Goal: Task Accomplishment & Management: Manage account settings

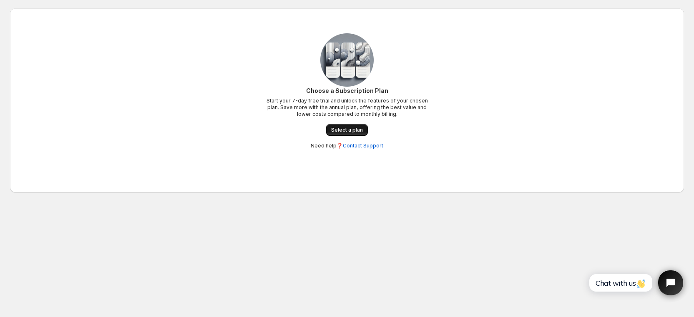
click at [343, 131] on span "Select a plan" at bounding box center [347, 130] width 32 height 7
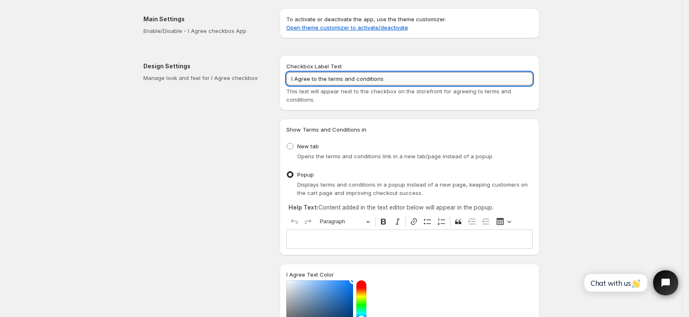
click at [407, 79] on input "I Agree to the terms and conditions" at bounding box center [410, 78] width 247 height 13
drag, startPoint x: 391, startPoint y: 79, endPoint x: 251, endPoint y: 78, distance: 140.1
click at [251, 78] on div "Design Settings Manage look and feel for I Agree checkbox Checkbox Label Text I…" at bounding box center [338, 268] width 403 height 439
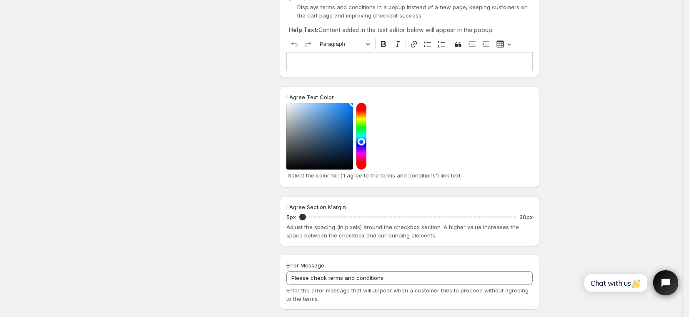
scroll to position [287, 0]
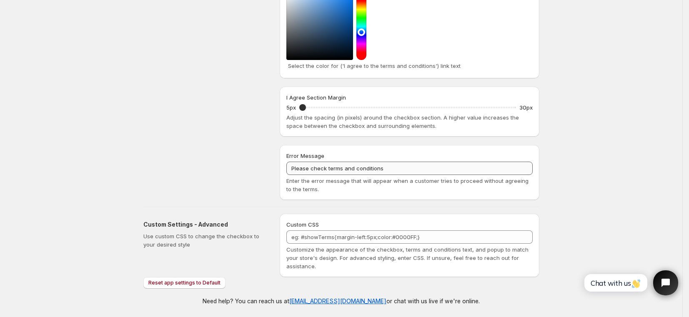
type input "usa orders will have duties and taxes"
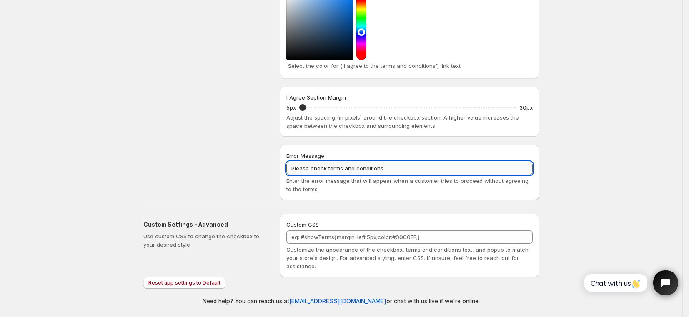
click at [391, 168] on input "Please check terms and conditions" at bounding box center [410, 168] width 247 height 13
drag, startPoint x: 402, startPoint y: 168, endPoint x: 250, endPoint y: 161, distance: 151.6
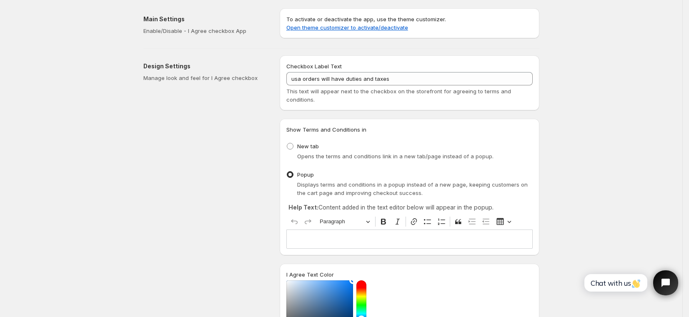
type input "please confirm"
click at [354, 29] on link "Open theme customizer to activate/deactivate" at bounding box center [348, 27] width 122 height 7
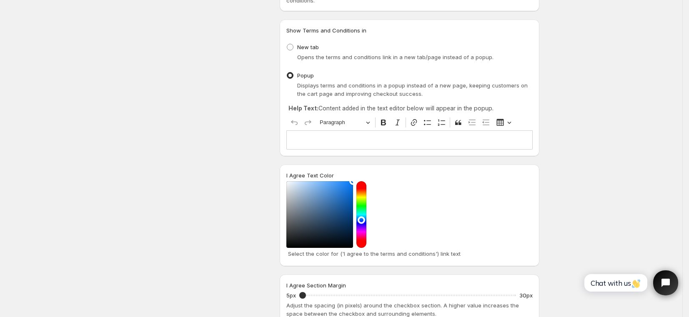
scroll to position [3, 0]
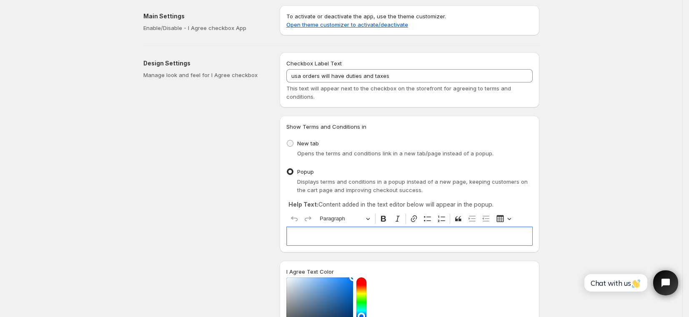
click at [391, 239] on p "Editor editing area: main. Press ⌥0 for help." at bounding box center [409, 236] width 239 height 8
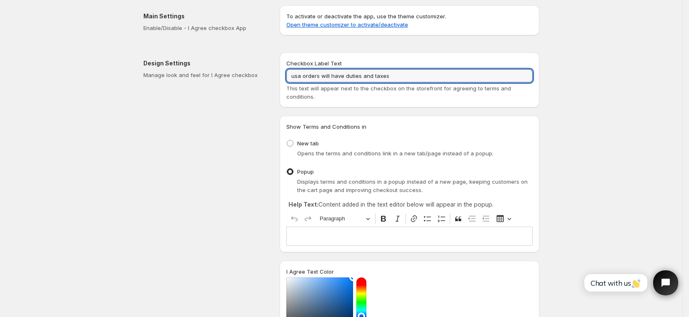
drag, startPoint x: 398, startPoint y: 78, endPoint x: 279, endPoint y: 73, distance: 119.4
click at [279, 73] on div "Design Settings Manage look and feel for I Agree checkbox Checkbox Label Text u…" at bounding box center [338, 265] width 403 height 439
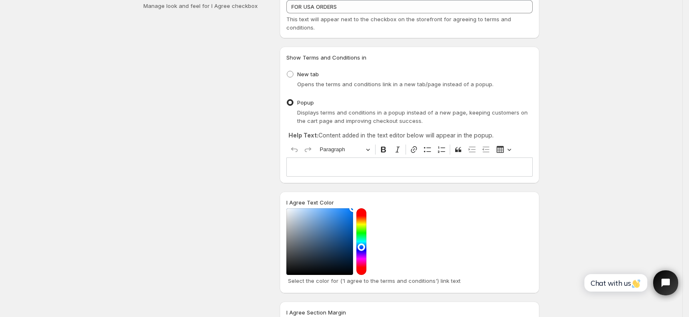
scroll to position [142, 0]
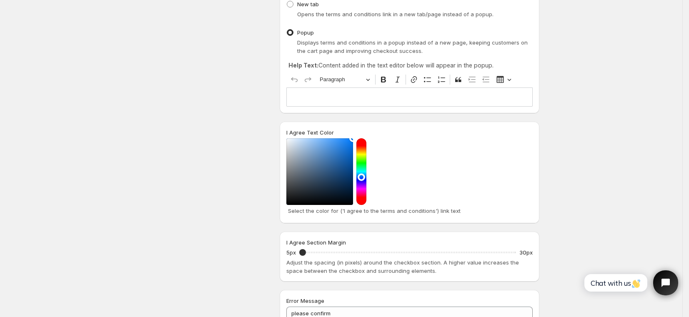
click at [334, 88] on div "Editor editing area: main. Press ⌥0 for help." at bounding box center [410, 97] width 247 height 19
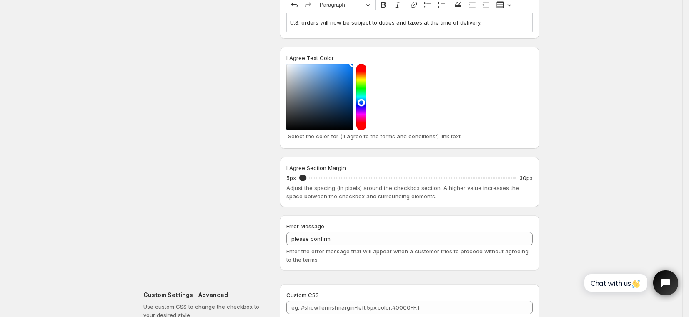
scroll to position [50, 0]
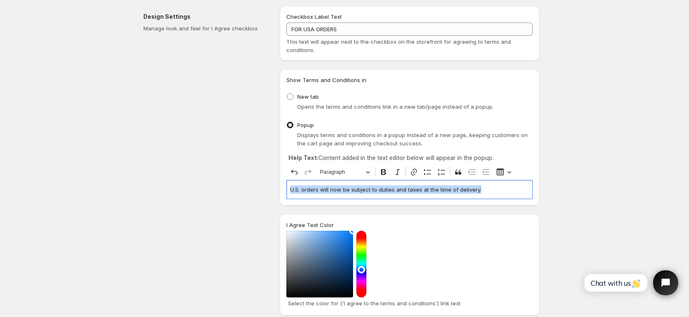
drag, startPoint x: 487, startPoint y: 189, endPoint x: 287, endPoint y: 189, distance: 200.2
click at [287, 189] on div "Show Terms and Conditions in New tab Opens the terms and conditions link in a n…" at bounding box center [410, 137] width 260 height 137
copy p "U.S. orders will now be subject to duties and taxes at the time of delivery."
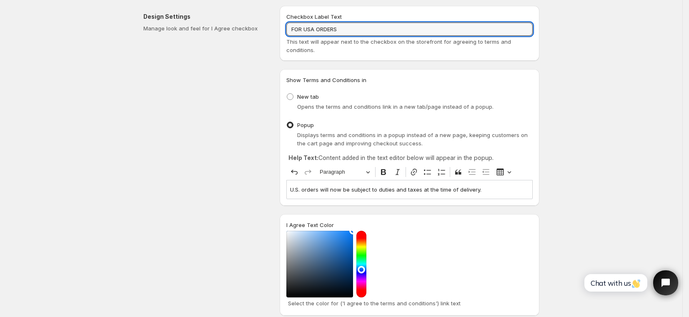
drag, startPoint x: 349, startPoint y: 30, endPoint x: 268, endPoint y: 28, distance: 80.6
click at [269, 28] on div "Design Settings Manage look and feel for I Agree checkbox Checkbox Label Text F…" at bounding box center [338, 218] width 403 height 439
paste input "U.S. orders will now be subject to duties and taxes at the time of delivery."
drag, startPoint x: 303, startPoint y: 30, endPoint x: 372, endPoint y: 27, distance: 69.3
click at [304, 30] on input "U.S. orders will now be subject to duties and taxes at the time of delivery." at bounding box center [410, 29] width 247 height 13
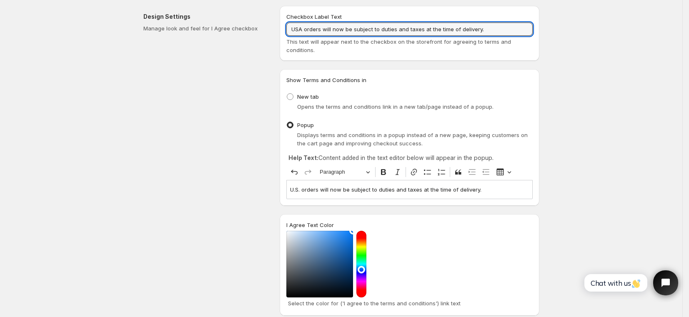
scroll to position [209, 0]
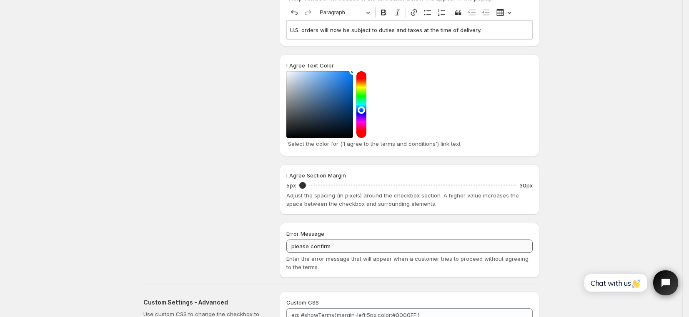
type input "USA orders will now be subject to duties and taxes at the time of delivery."
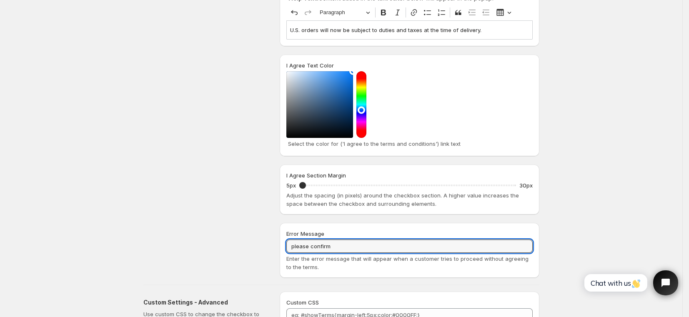
drag, startPoint x: 342, startPoint y: 244, endPoint x: 272, endPoint y: 239, distance: 69.4
click at [272, 239] on div "Design Settings Manage look and feel for I Agree checkbox Checkbox Label Text U…" at bounding box center [338, 58] width 403 height 439
paste input "Please confirm your agreement before proceeding to checkout"
click at [370, 246] on input "Please agree Please confirm your agreement before proceeding to checkout" at bounding box center [410, 246] width 247 height 13
drag, startPoint x: 368, startPoint y: 247, endPoint x: 344, endPoint y: 247, distance: 24.6
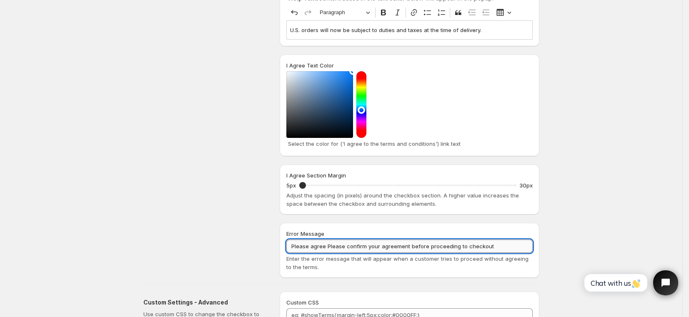
click at [344, 247] on input "Please agree Please confirm your agreement before proceeding to checkout" at bounding box center [410, 246] width 247 height 13
click at [454, 247] on input "Please agree your agreement before proceeding to checkout" at bounding box center [410, 246] width 247 height 13
click at [371, 248] on input "Please agree your agreement before proceeding to checkout" at bounding box center [410, 246] width 247 height 13
click at [327, 247] on input "Please agree your agreement before proceeding to checkout" at bounding box center [410, 246] width 247 height 13
click at [470, 247] on input "Please confirm your agreement before proceeding to checkout" at bounding box center [410, 246] width 247 height 13
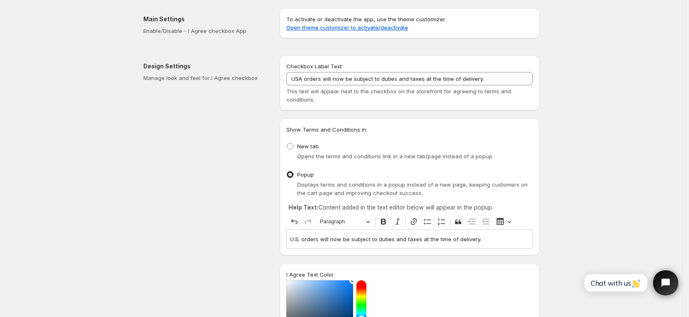
scroll to position [169, 0]
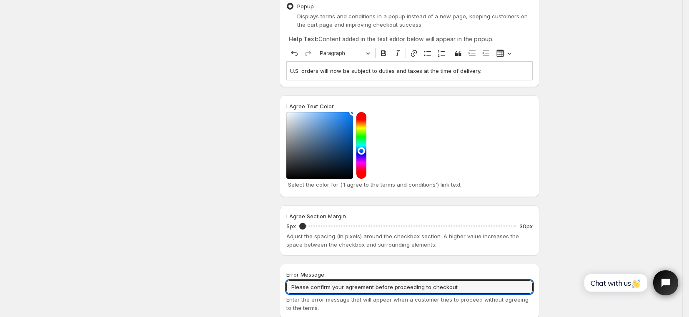
type input "Please confirm your agreement before proceeding to checkout"
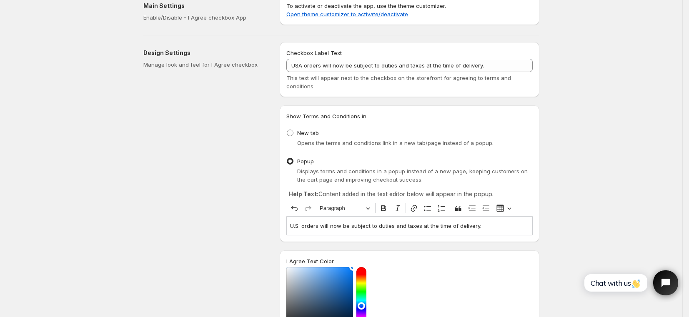
scroll to position [0, 0]
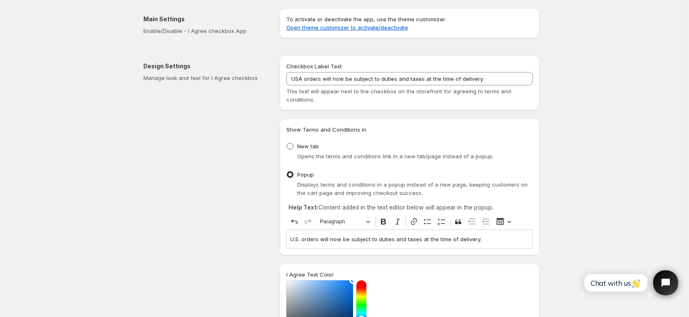
click at [309, 148] on span "New tab" at bounding box center [308, 146] width 22 height 7
click at [287, 143] on input "New tab" at bounding box center [287, 143] width 0 height 0
radio input "true"
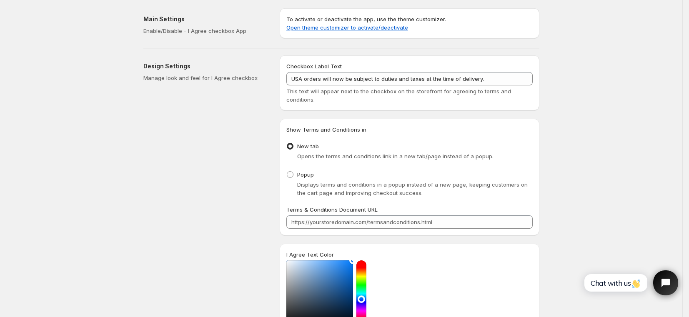
click at [638, 132] on div "Save Discard Main Settings Enable/Disable - I Agree checkbox App To activate or…" at bounding box center [341, 292] width 683 height 585
click at [439, 179] on div "Popup Displays terms and conditions in a popup instead of a new page, keeping c…" at bounding box center [410, 183] width 247 height 28
click at [398, 189] on div "Displays terms and conditions in a popup instead of a new page, keeping custome…" at bounding box center [415, 189] width 236 height 17
click at [291, 176] on span at bounding box center [290, 174] width 7 height 7
click at [287, 172] on input "Popup" at bounding box center [287, 171] width 0 height 0
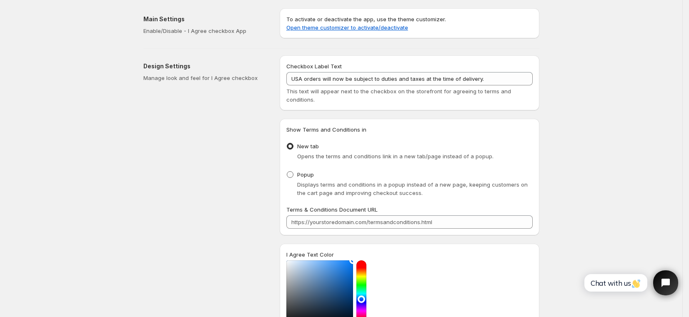
radio input "true"
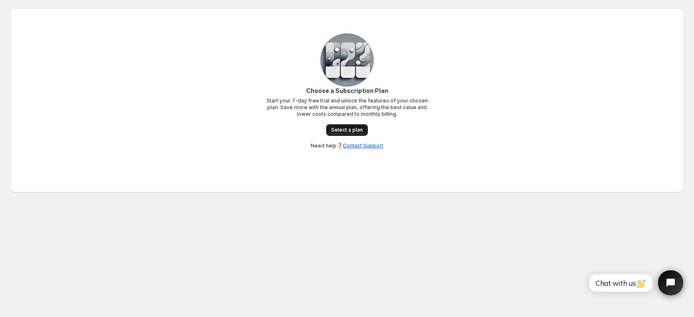
click at [351, 127] on span "Select a plan" at bounding box center [347, 130] width 32 height 7
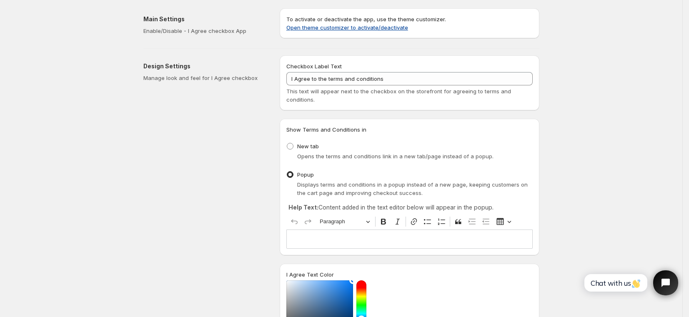
click at [386, 28] on link "Open theme customizer to activate/deactivate" at bounding box center [348, 27] width 122 height 7
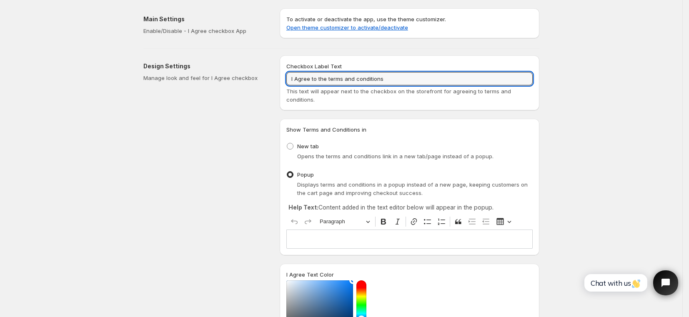
drag, startPoint x: 421, startPoint y: 76, endPoint x: 273, endPoint y: 74, distance: 148.1
click at [273, 74] on div "Design Settings Manage look and feel for I Agree checkbox Checkbox Label Text I…" at bounding box center [338, 268] width 403 height 439
drag, startPoint x: 355, startPoint y: 79, endPoint x: 270, endPoint y: 76, distance: 84.3
click at [270, 76] on div "Design Settings Manage look and feel for I Agree checkbox Checkbox Label Text u…" at bounding box center [338, 268] width 403 height 439
paste input "U.S. orders will now be subject to duties and taxes at the time of delivery.""
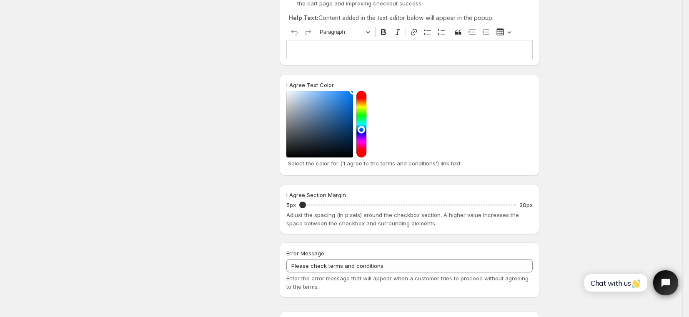
scroll to position [230, 0]
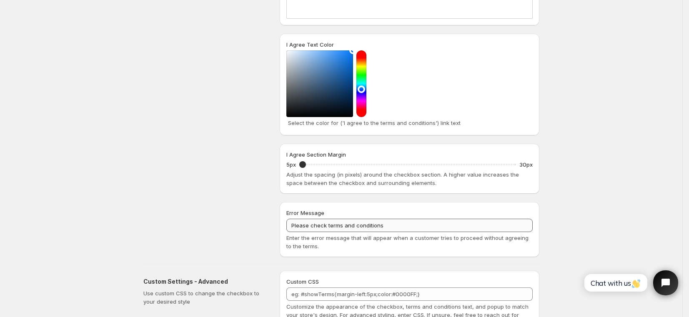
type input "U.S. orders will now be subject to duties and taxes at the time of delivery."
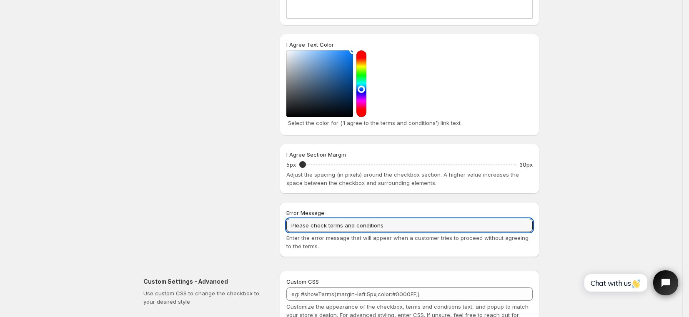
drag, startPoint x: 359, startPoint y: 230, endPoint x: 283, endPoint y: 226, distance: 75.6
click at [283, 226] on div "Error Message Please check terms and conditions Enter the error message that wi…" at bounding box center [410, 229] width 260 height 55
paste input "onfirm your agreement before proceeding to checkout."
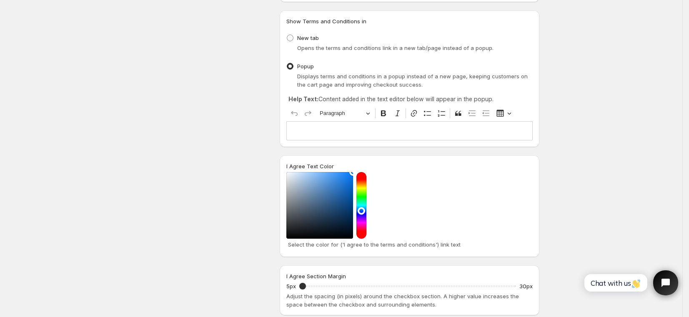
scroll to position [0, 0]
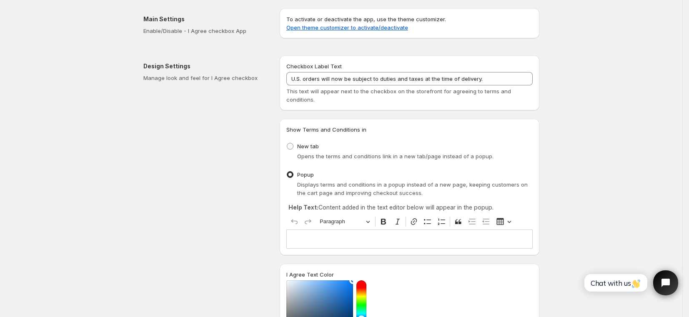
type input "Please confirm your agreement before proceeding to checkout."
click at [621, 114] on div "Save Discard Main Settings Enable/Disable - I Agree checkbox App To activate or…" at bounding box center [341, 302] width 683 height 605
click at [364, 30] on link "Open theme customizer to activate/deactivate" at bounding box center [348, 27] width 122 height 7
click at [575, 131] on div "Save Discard Main Settings Enable/Disable - I Agree checkbox App To activate or…" at bounding box center [341, 302] width 683 height 605
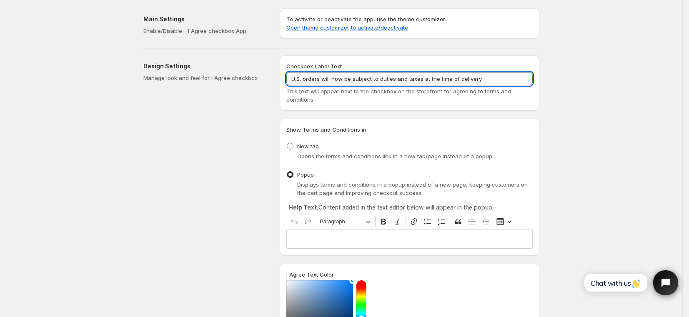
click at [508, 79] on input "U.S. orders will now be subject to duties and taxes at the time of delivery." at bounding box center [410, 78] width 247 height 13
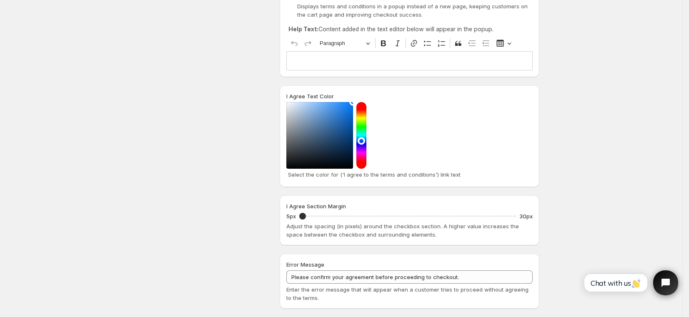
click at [595, 142] on div "Save Discard Main Settings Enable/Disable - I Agree checkbox App To activate or…" at bounding box center [341, 123] width 683 height 605
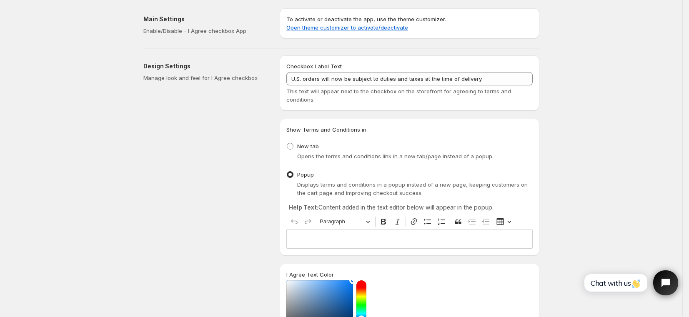
click at [652, 209] on div "Save Discard Main Settings Enable/Disable - I Agree checkbox App To activate or…" at bounding box center [341, 302] width 683 height 605
click at [656, 46] on div "Save Discard Main Settings Enable/Disable - I Agree checkbox App To activate or…" at bounding box center [341, 302] width 683 height 605
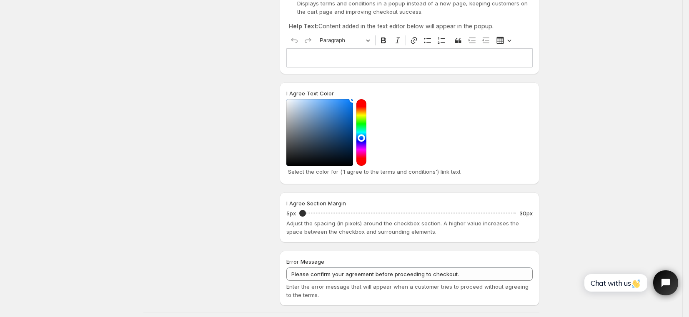
scroll to position [287, 0]
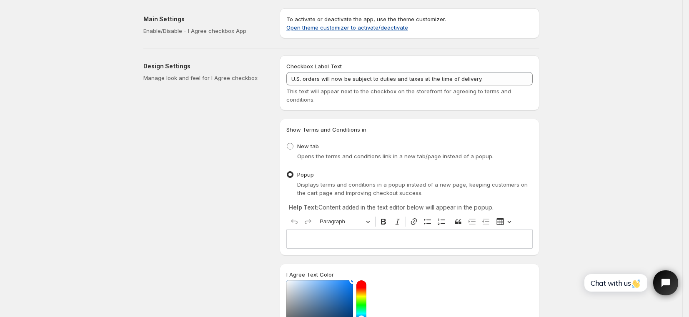
click at [392, 29] on link "Open theme customizer to activate/deactivate" at bounding box center [348, 27] width 122 height 7
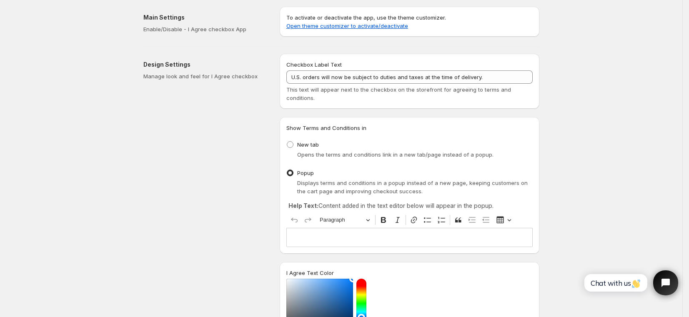
scroll to position [16, 0]
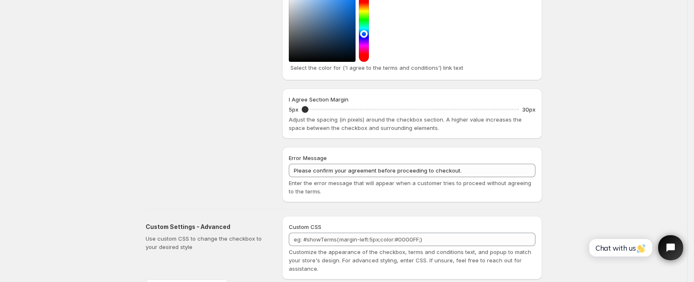
scroll to position [280, 0]
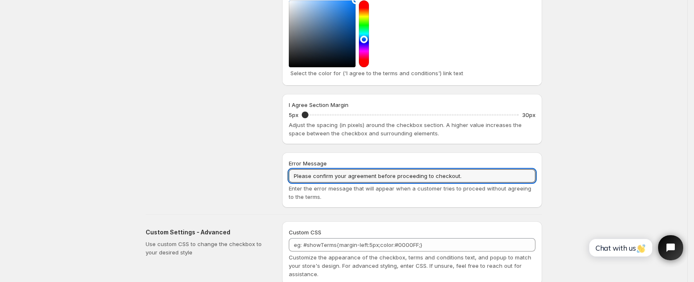
drag, startPoint x: 463, startPoint y: 176, endPoint x: 235, endPoint y: 186, distance: 228.4
click at [474, 177] on input "Please confirm your agreement before proceeding to checkout." at bounding box center [412, 175] width 247 height 13
drag, startPoint x: 474, startPoint y: 176, endPoint x: 238, endPoint y: 175, distance: 235.7
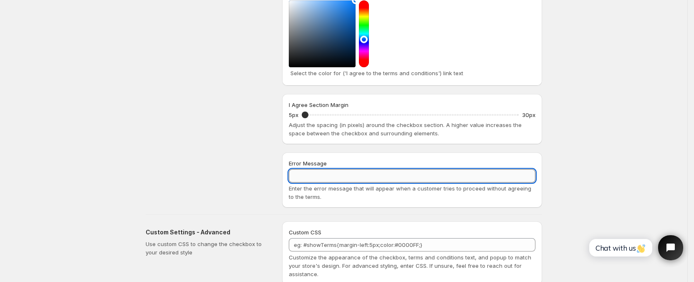
click at [359, 179] on input "Error Message" at bounding box center [412, 175] width 247 height 13
type input "Please confirm agreement before proceeding to checkout."
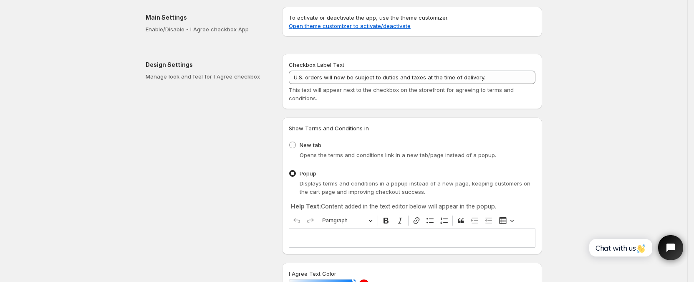
scroll to position [59, 0]
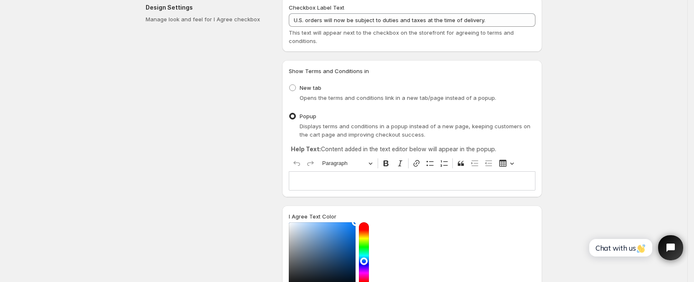
click at [471, 182] on p "Editor editing area: main. Press ⌥0 for help." at bounding box center [411, 180] width 239 height 8
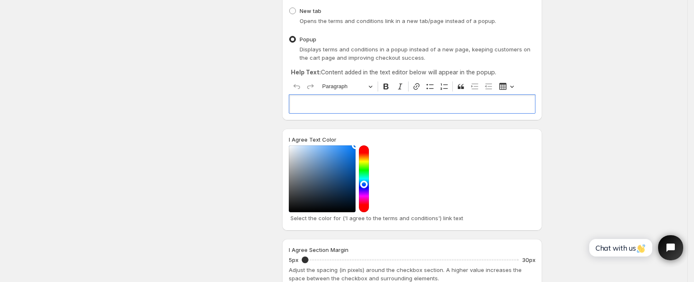
scroll to position [221, 0]
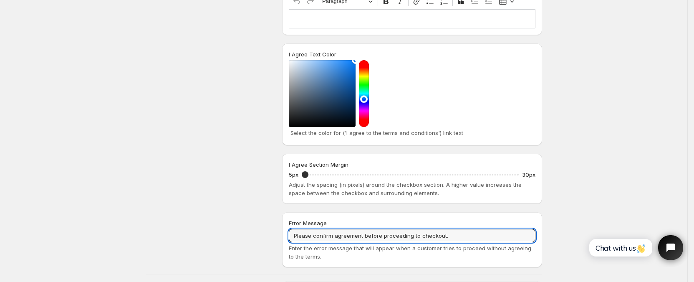
drag, startPoint x: 454, startPoint y: 236, endPoint x: 244, endPoint y: 223, distance: 209.8
click at [244, 223] on div "Design Settings Manage look and feel for I Agree checkbox Checkbox Label Text U…" at bounding box center [340, 47] width 403 height 439
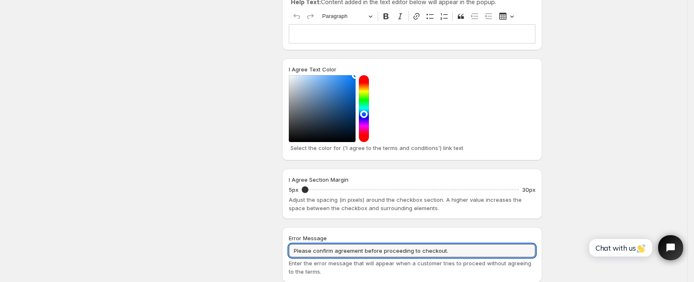
scroll to position [173, 0]
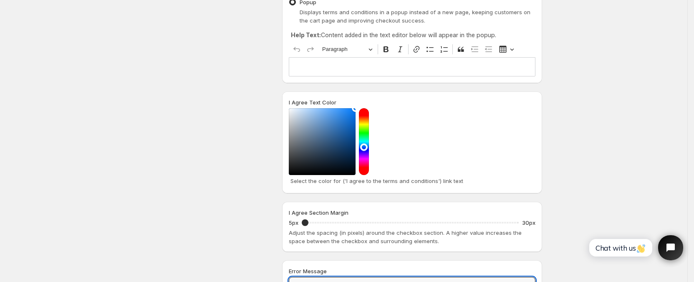
click at [345, 71] on p "Editor editing area: main. Press ⌥0 for help." at bounding box center [411, 67] width 239 height 8
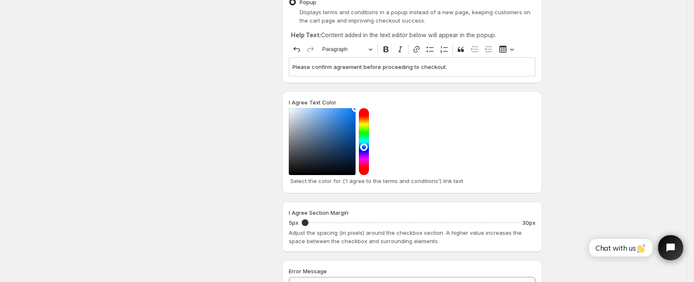
scroll to position [0, 0]
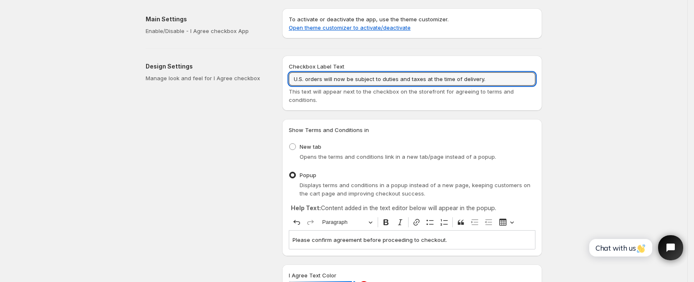
drag, startPoint x: 493, startPoint y: 78, endPoint x: 220, endPoint y: 101, distance: 274.1
click at [226, 78] on div "Design Settings Manage look and feel for I Agree checkbox Checkbox Label Text U…" at bounding box center [340, 268] width 403 height 439
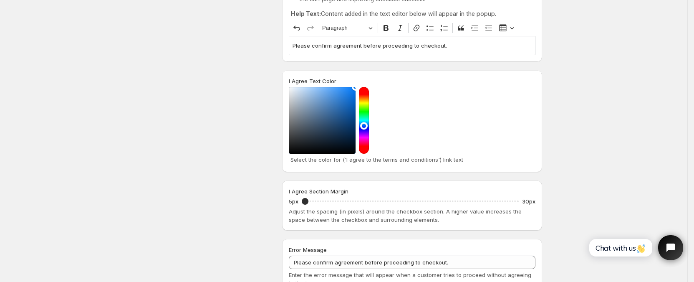
scroll to position [261, 0]
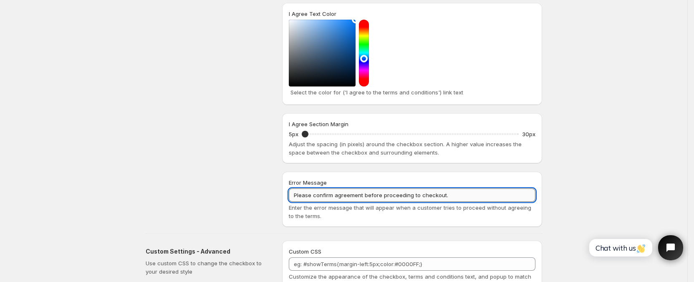
click at [478, 199] on input "Please confirm agreement before proceeding to checkout." at bounding box center [412, 194] width 247 height 13
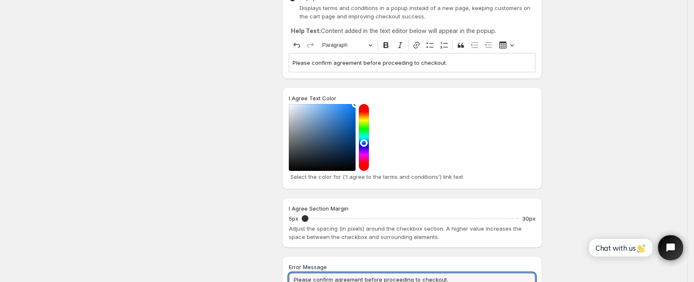
scroll to position [110, 0]
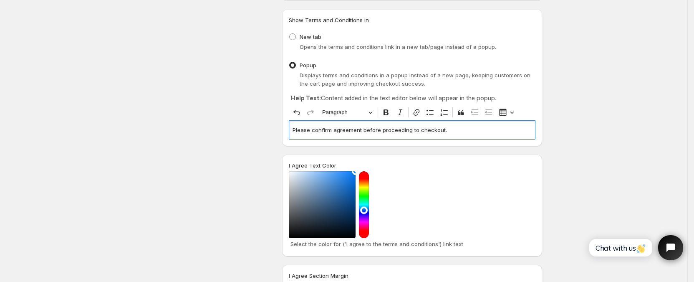
click at [454, 131] on p "Please confirm agreement before proceeding to checkout." at bounding box center [411, 130] width 239 height 8
drag, startPoint x: 458, startPoint y: 129, endPoint x: 270, endPoint y: 125, distance: 187.7
click at [266, 125] on div "Design Settings Manage look and feel for I Agree checkbox Checkbox Label Text W…" at bounding box center [340, 158] width 403 height 439
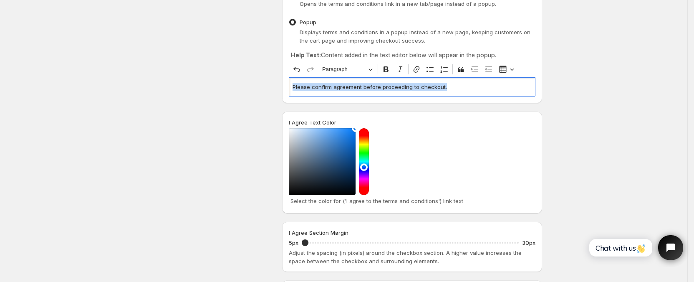
scroll to position [80, 0]
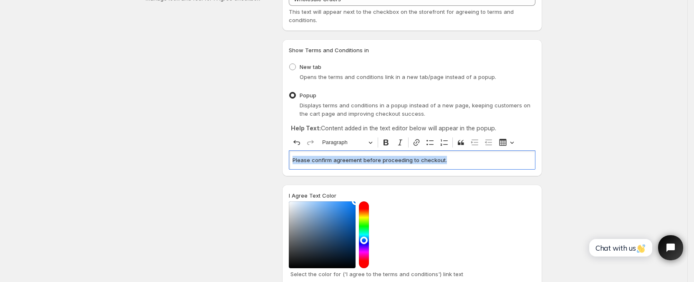
click at [470, 163] on p "Please confirm agreement before proceeding to checkout." at bounding box center [411, 160] width 239 height 8
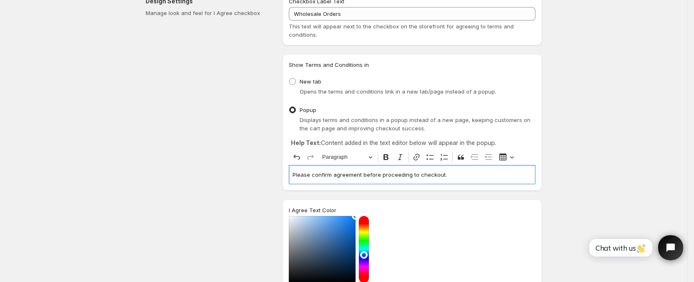
scroll to position [63, 0]
click at [451, 181] on div "Please confirm agreement before proceeding to checkout." at bounding box center [412, 175] width 247 height 19
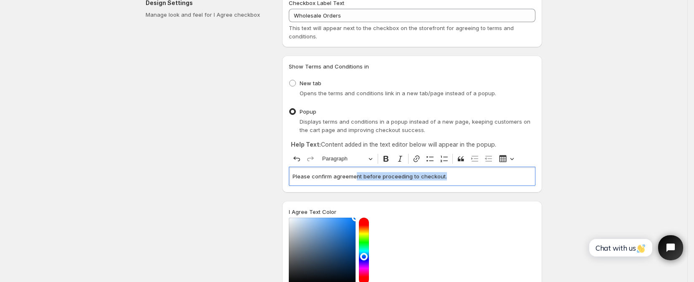
drag, startPoint x: 453, startPoint y: 178, endPoint x: 358, endPoint y: 177, distance: 95.5
click at [358, 177] on p "Please confirm agreement before proceeding to checkout." at bounding box center [411, 176] width 239 height 8
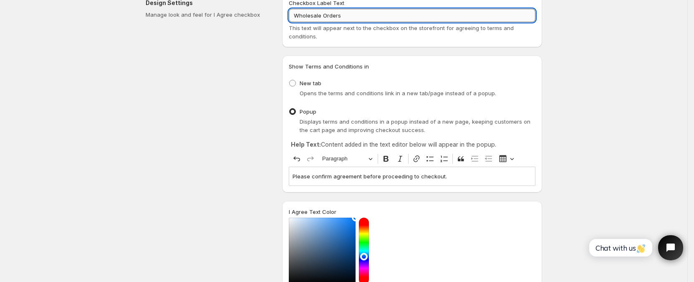
click at [356, 12] on input "Wholesale Orders" at bounding box center [412, 15] width 247 height 13
drag, startPoint x: 324, startPoint y: 17, endPoint x: 301, endPoint y: 23, distance: 24.3
click at [324, 17] on input "Wholesale Orders" at bounding box center [412, 15] width 247 height 13
type input "Wholesale & Retail Orders"
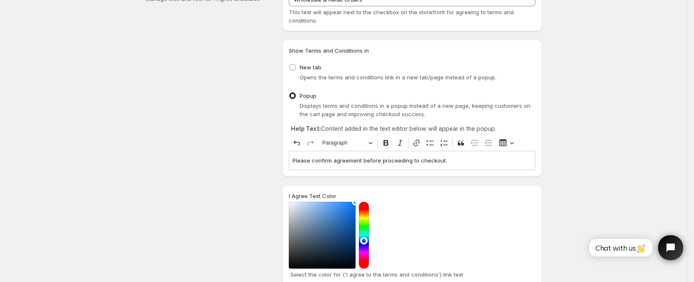
scroll to position [150, 0]
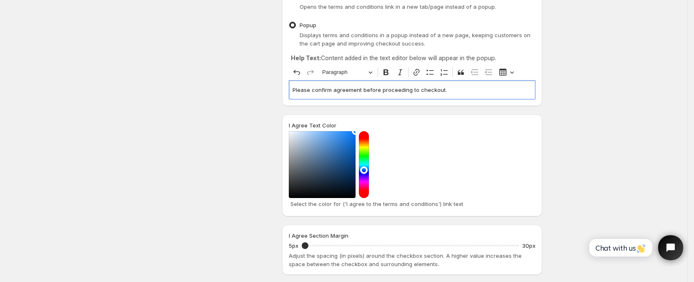
click at [439, 97] on div "Please confirm agreement before proceeding to checkout." at bounding box center [412, 89] width 247 height 19
drag, startPoint x: 431, startPoint y: 93, endPoint x: 402, endPoint y: 99, distance: 29.8
click at [272, 93] on div "Design Settings Manage look and feel for I Agree checkbox Checkbox Label Text W…" at bounding box center [340, 118] width 403 height 439
drag, startPoint x: 479, startPoint y: 93, endPoint x: 451, endPoint y: 93, distance: 27.9
click at [479, 93] on p "Please confirm agreement before proceeding to checkout." at bounding box center [411, 90] width 239 height 8
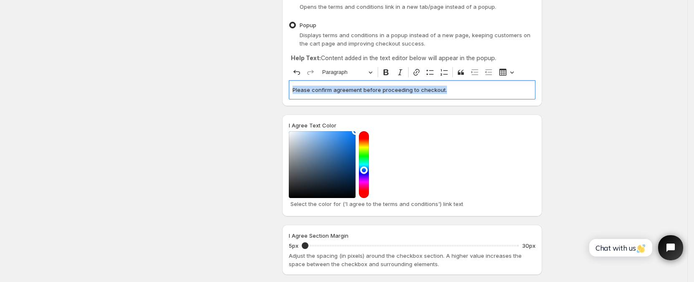
drag, startPoint x: 451, startPoint y: 92, endPoint x: 282, endPoint y: 84, distance: 169.5
click at [281, 84] on div "Design Settings Manage look and feel for I Agree checkbox Checkbox Label Text W…" at bounding box center [340, 118] width 403 height 439
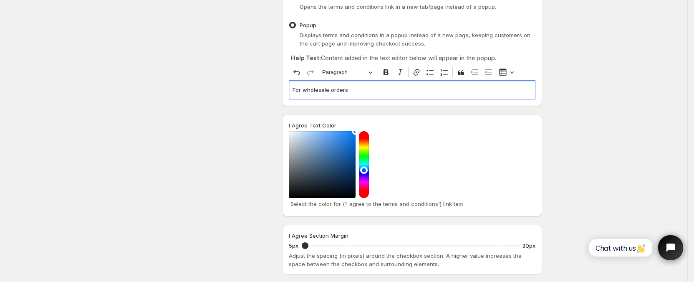
click at [350, 92] on p "For wholesale orders" at bounding box center [411, 90] width 239 height 8
click at [304, 88] on p "For wholesale orders" at bounding box center [411, 90] width 239 height 8
drag, startPoint x: 423, startPoint y: 92, endPoint x: 469, endPoint y: 76, distance: 48.0
click at [424, 92] on p "For retail bundles, and wholesale orders" at bounding box center [411, 90] width 239 height 8
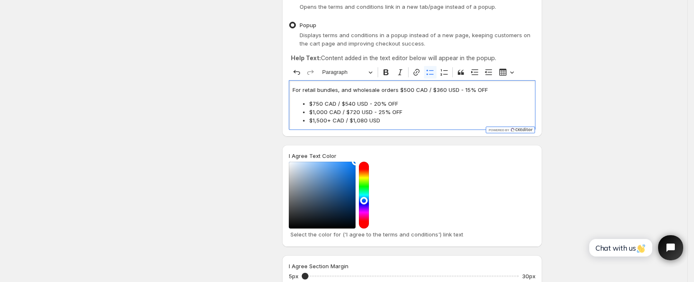
click at [436, 91] on p "For retail bundles, and wholesale orders $500 CAD / $360 USD - 15% OFF" at bounding box center [411, 90] width 239 height 8
drag, startPoint x: 399, startPoint y: 91, endPoint x: 413, endPoint y: 98, distance: 16.6
click at [399, 91] on p "For retail bundles, and wholesale orders $500 CAD / $360 USD - 15% OFF" at bounding box center [411, 90] width 239 height 8
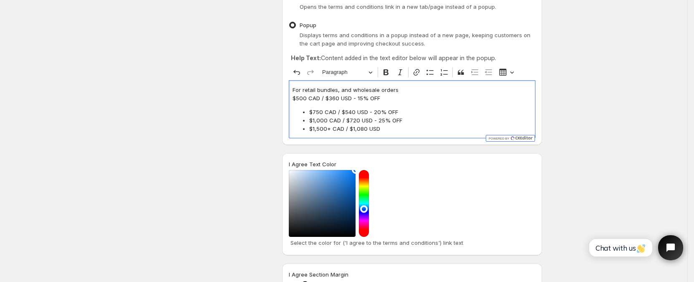
click at [414, 91] on p "For retail bundles, and wholesale orders" at bounding box center [411, 90] width 239 height 8
click at [390, 98] on p "$500 CAD / $360 USD - 15% OFF" at bounding box center [411, 98] width 239 height 8
click at [400, 111] on span "$750 CAD / $540 USD - 20% OFF" at bounding box center [420, 112] width 222 height 8
click at [406, 111] on span "$750 CAD / $540 USD - 20% OFF" at bounding box center [420, 112] width 222 height 8
drag, startPoint x: 401, startPoint y: 111, endPoint x: 371, endPoint y: 111, distance: 30.0
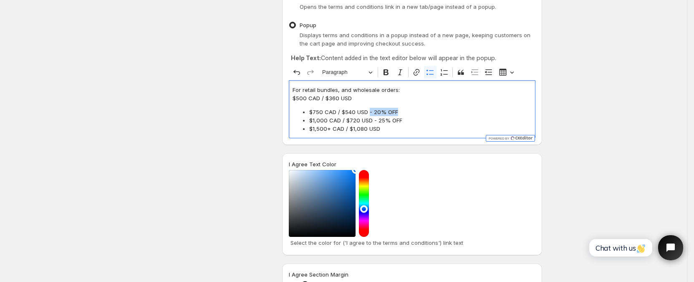
click at [371, 111] on span "$750 CAD / $540 USD - 20% OFF" at bounding box center [420, 112] width 222 height 8
click at [413, 88] on p "For retail bundles, and wholesale orders:" at bounding box center [411, 90] width 239 height 8
click at [312, 111] on span "$750 CAD / $540 USD - 20% OFF" at bounding box center [420, 112] width 222 height 8
click at [312, 119] on span "$1,000 CAD / $720 USD - 25% OFF" at bounding box center [420, 120] width 222 height 8
click at [312, 128] on span "$1,500+ CAD / $1,080 USD" at bounding box center [420, 128] width 222 height 8
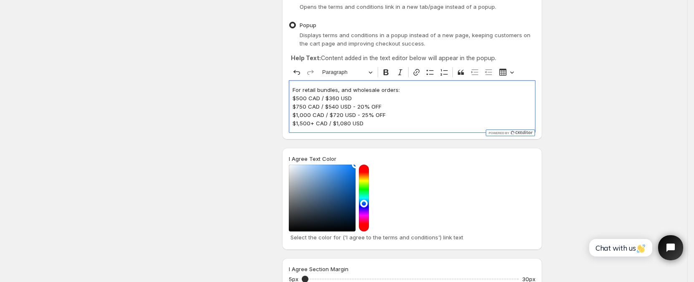
click at [410, 93] on p "For retail bundles, and wholesale orders:" at bounding box center [411, 90] width 239 height 8
drag, startPoint x: 413, startPoint y: 110, endPoint x: 403, endPoint y: 109, distance: 9.3
click at [413, 110] on p "$750 CAD / $540 USD - 20% OFF" at bounding box center [411, 106] width 239 height 8
click at [394, 116] on p "$1,000 CAD / $720 USD - 25% OFF" at bounding box center [411, 115] width 239 height 8
click at [381, 124] on p "$1,500+ CAD / $1,080 USD" at bounding box center [411, 123] width 239 height 8
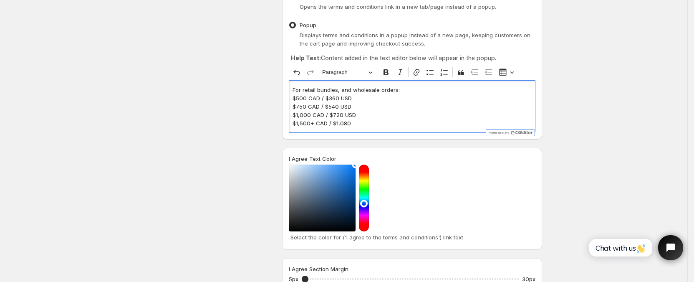
click at [366, 119] on p "$1,500+ CAD / $1,080" at bounding box center [411, 123] width 239 height 8
drag, startPoint x: 323, startPoint y: 99, endPoint x: 361, endPoint y: 98, distance: 37.5
click at [361, 98] on p "$500 CAD / $360 USD" at bounding box center [411, 98] width 239 height 8
drag, startPoint x: 358, startPoint y: 102, endPoint x: 327, endPoint y: 102, distance: 31.7
click at [327, 102] on p "$750 CAD / $540 USD" at bounding box center [411, 106] width 239 height 8
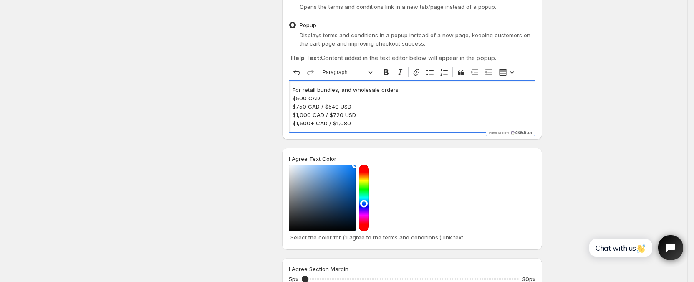
click at [355, 107] on p "$750 CAD / $540 USD" at bounding box center [411, 106] width 239 height 8
drag, startPoint x: 345, startPoint y: 106, endPoint x: 359, endPoint y: 116, distance: 16.7
click at [323, 106] on p "$750 CAD / $540 USD" at bounding box center [411, 106] width 239 height 8
click at [365, 115] on p "$1,000 CAD / $720 USD" at bounding box center [411, 115] width 239 height 8
drag, startPoint x: 350, startPoint y: 114, endPoint x: 329, endPoint y: 115, distance: 21.3
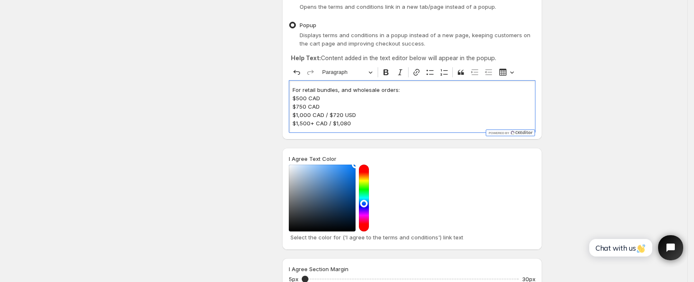
click at [327, 114] on p "$1,000 CAD / $720 USD" at bounding box center [411, 115] width 239 height 8
click at [355, 124] on p "$1,500+ CAD / $1,080" at bounding box center [411, 123] width 239 height 8
drag, startPoint x: 350, startPoint y: 123, endPoint x: 330, endPoint y: 123, distance: 19.6
click at [330, 123] on p "$1,500+ CAD / $1,080" at bounding box center [411, 123] width 239 height 8
click at [397, 86] on p "For retail bundles, and wholesale orders:" at bounding box center [411, 90] width 239 height 8
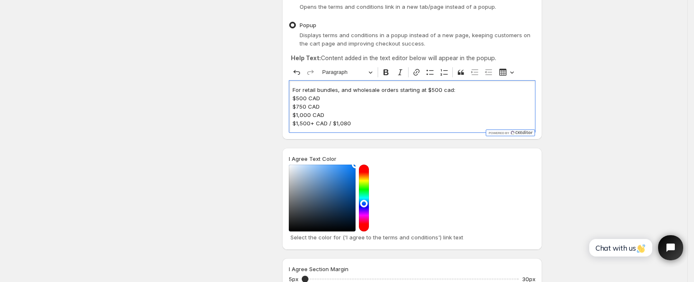
drag, startPoint x: 357, startPoint y: 123, endPoint x: 412, endPoint y: 112, distance: 55.9
click at [357, 123] on p "$1,500+ CAD / $1,080" at bounding box center [411, 123] width 239 height 8
drag, startPoint x: 451, startPoint y: 91, endPoint x: 460, endPoint y: 91, distance: 9.6
click at [451, 91] on p "For retail bundles, and wholesale orders starting at $500 cad:" at bounding box center [411, 90] width 239 height 8
click at [366, 121] on p "$1,500+ CAD / $1,080" at bounding box center [411, 123] width 239 height 8
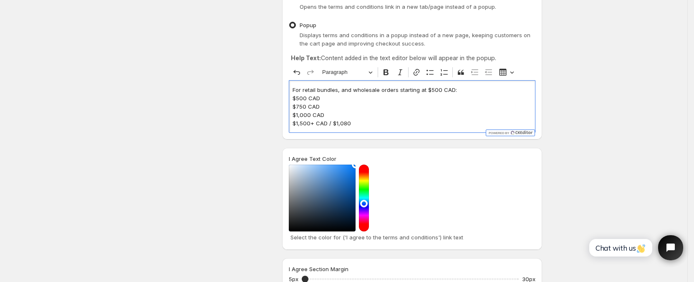
drag, startPoint x: 353, startPoint y: 121, endPoint x: 286, endPoint y: 100, distance: 70.4
click at [286, 100] on div "Show Terms and Conditions in New tab Opens the terms and conditions link in a n…" at bounding box center [412, 54] width 260 height 170
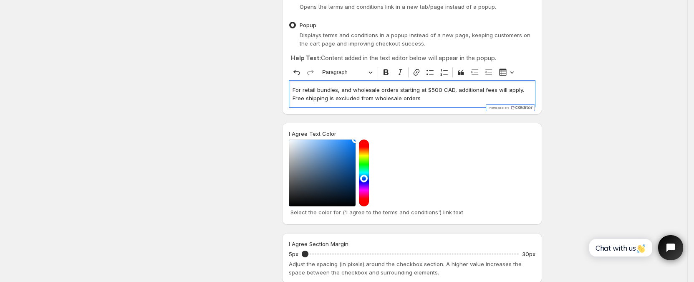
click at [482, 90] on p "For retail bundles, and wholesale orders starting at $500 CAD, additional fees …" at bounding box center [411, 94] width 239 height 17
click at [461, 96] on p "For retail bundles, and wholesale orders starting at $500 CAD, additional shipp…" at bounding box center [411, 94] width 239 height 17
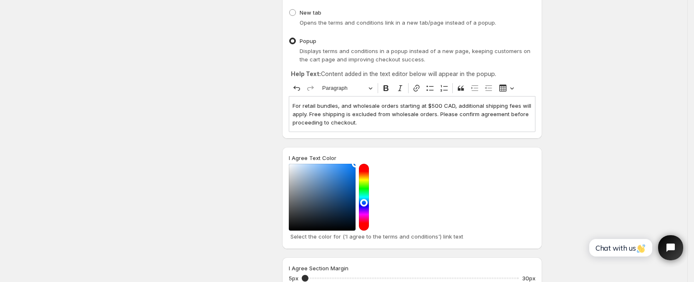
scroll to position [212, 0]
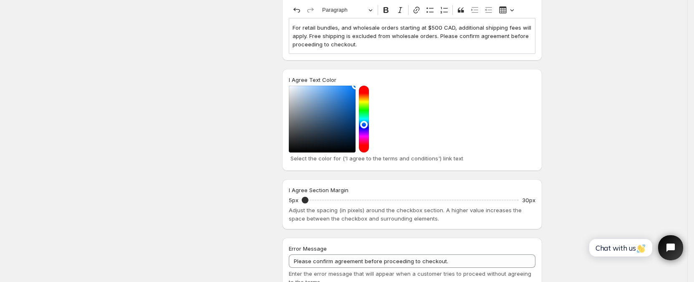
click at [629, 248] on span "Chat with us" at bounding box center [620, 247] width 50 height 9
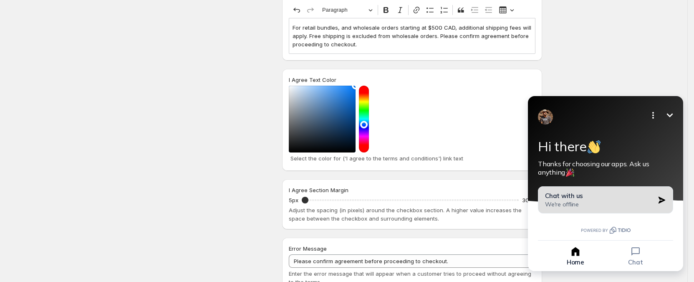
click at [606, 207] on div "Chat with us We're offline" at bounding box center [599, 199] width 109 height 16
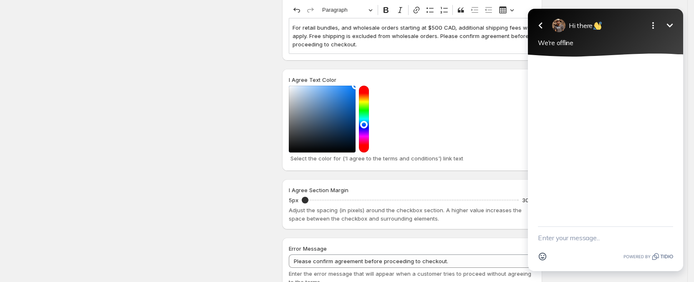
click at [583, 235] on textarea "New message" at bounding box center [605, 237] width 135 height 22
type textarea "hello. is this checkbox visible on all product pages?"
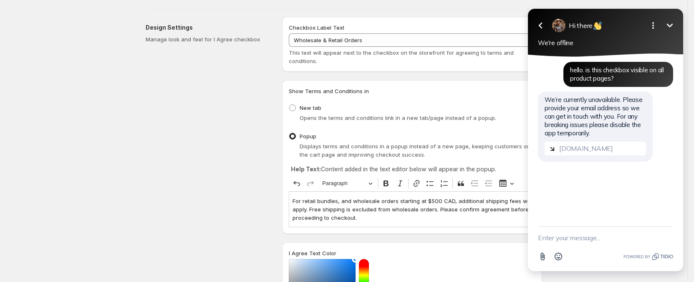
scroll to position [0, 0]
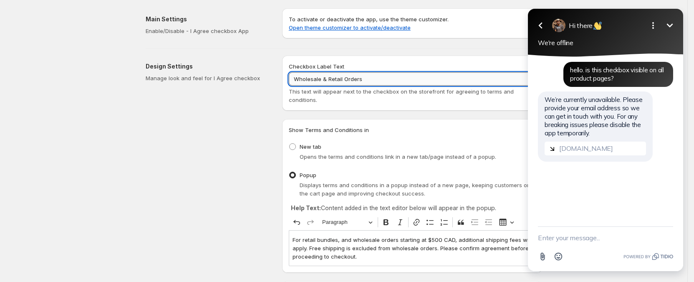
click at [345, 80] on input "Wholesale & Retail Orders" at bounding box center [412, 78] width 247 height 13
type input "Wholesale & Retail Wholesale Orders"
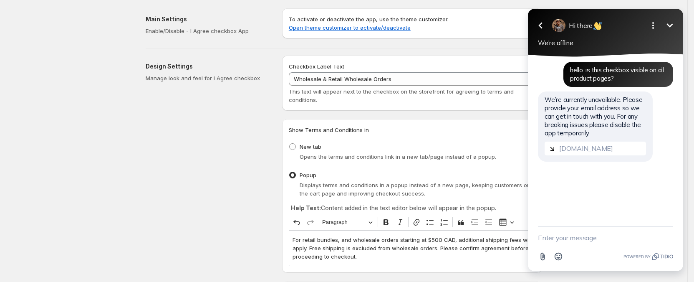
click at [670, 23] on icon "Minimize" at bounding box center [669, 25] width 10 height 10
